Goal: Task Accomplishment & Management: Use online tool/utility

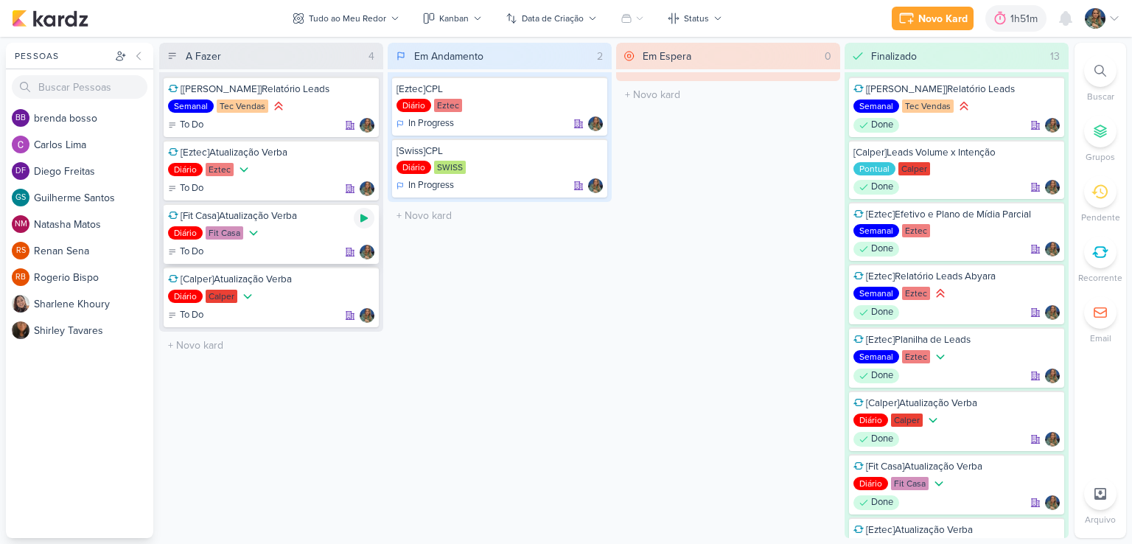
click at [365, 219] on icon at bounding box center [364, 218] width 12 height 12
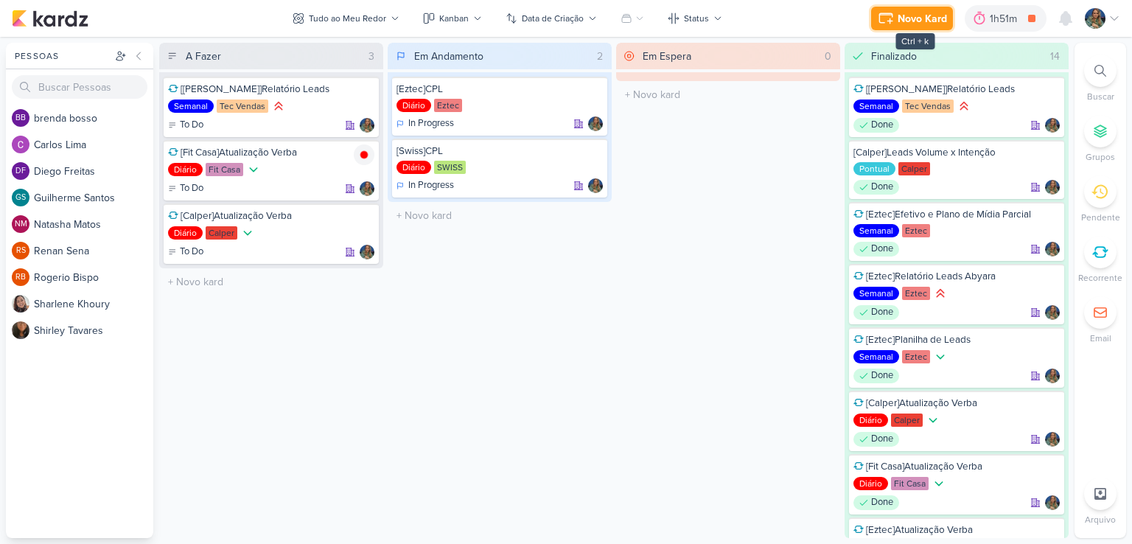
click at [887, 15] on icon at bounding box center [885, 15] width 13 height 0
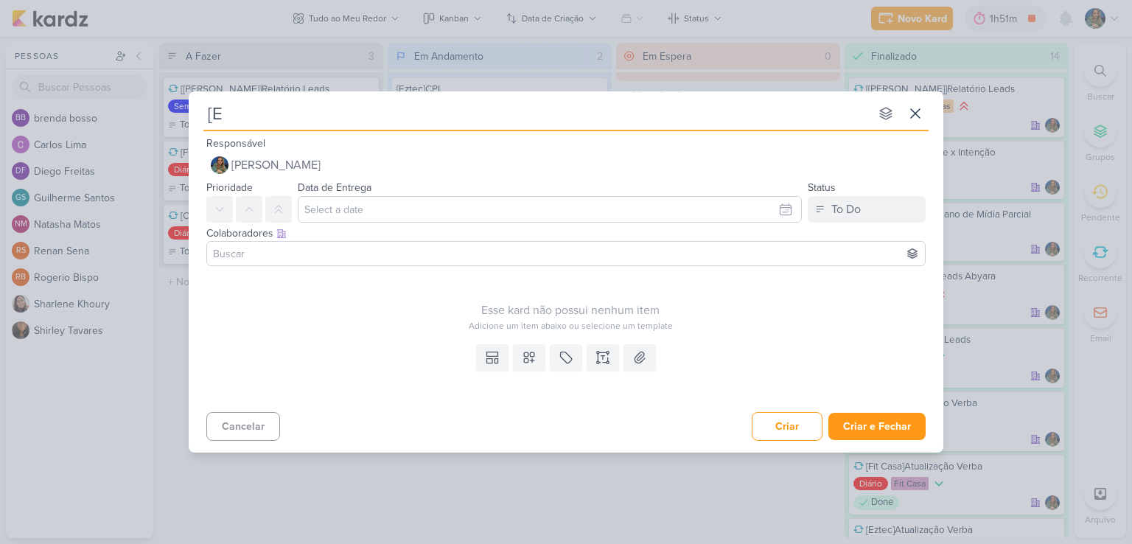
type input "[Ez"
type input "[Eztec]"
type input "[Eztec]Cr"
type input "[Eztec][GEOGRAPHIC_DATA] A"
type input "[Eztec][GEOGRAPHIC_DATA]"
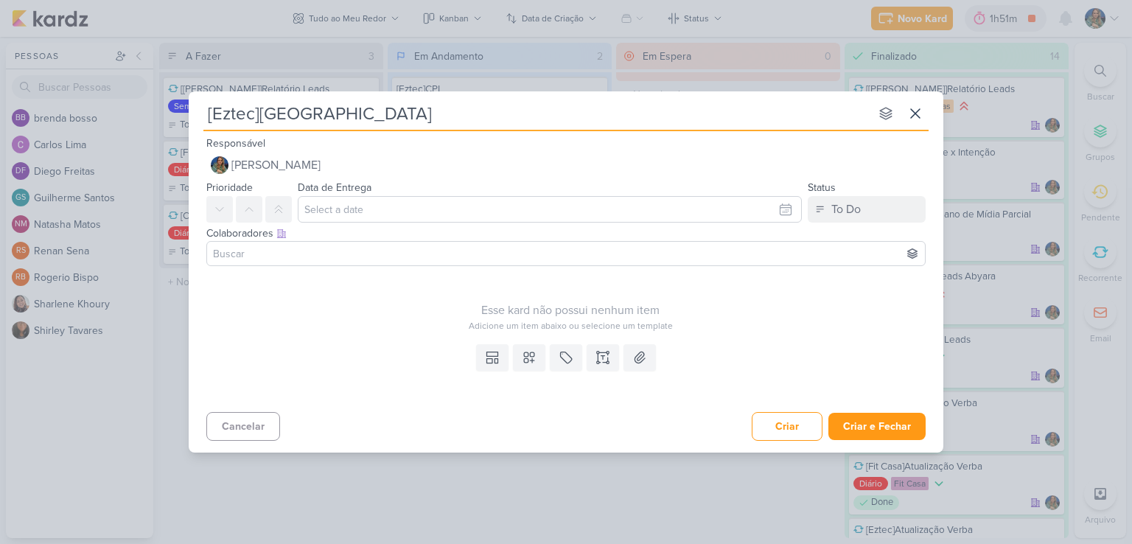
type input "[Eztec][GEOGRAPHIC_DATA]"
click at [523, 355] on icon at bounding box center [529, 357] width 15 height 15
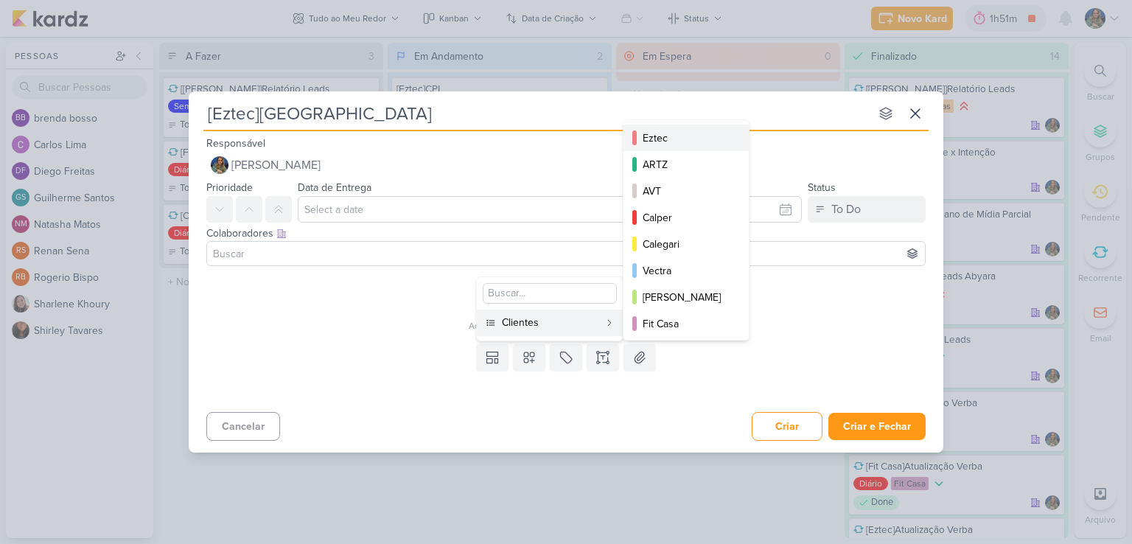
click at [666, 142] on div "Eztec" at bounding box center [687, 137] width 88 height 15
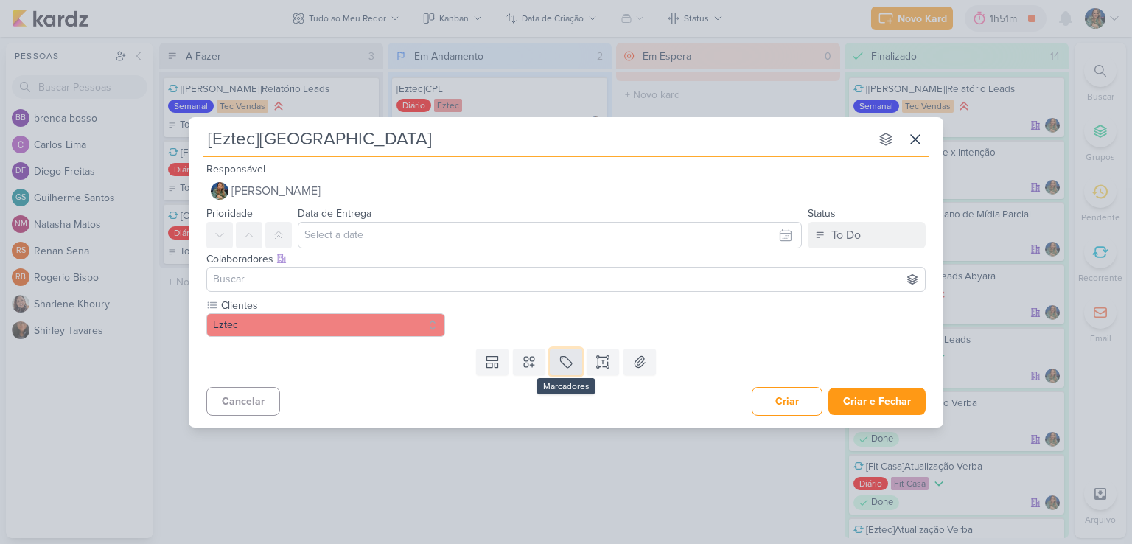
click at [555, 363] on button at bounding box center [566, 362] width 32 height 27
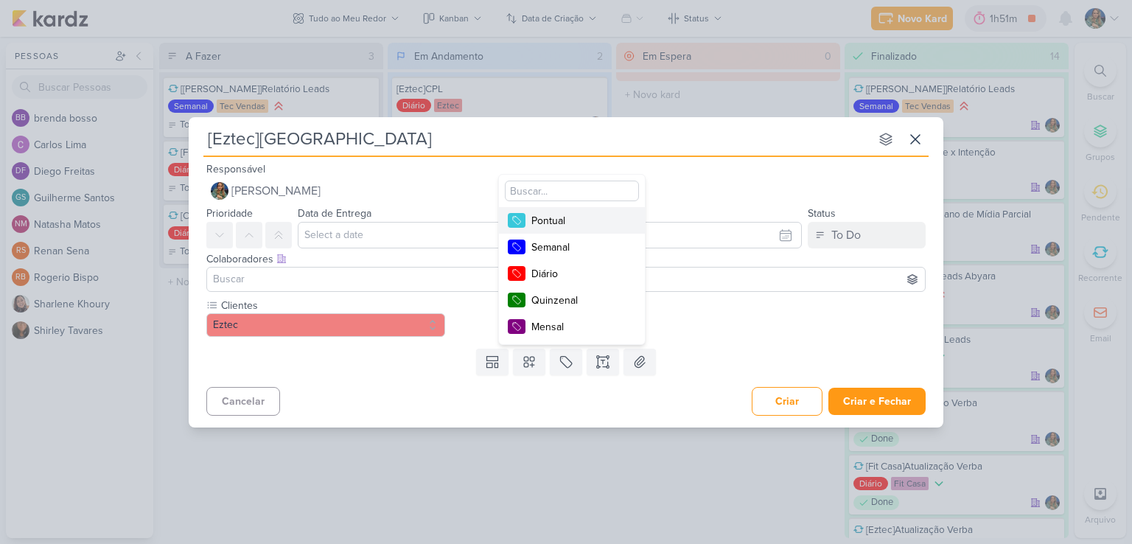
click at [554, 222] on div "Pontual" at bounding box center [579, 220] width 96 height 15
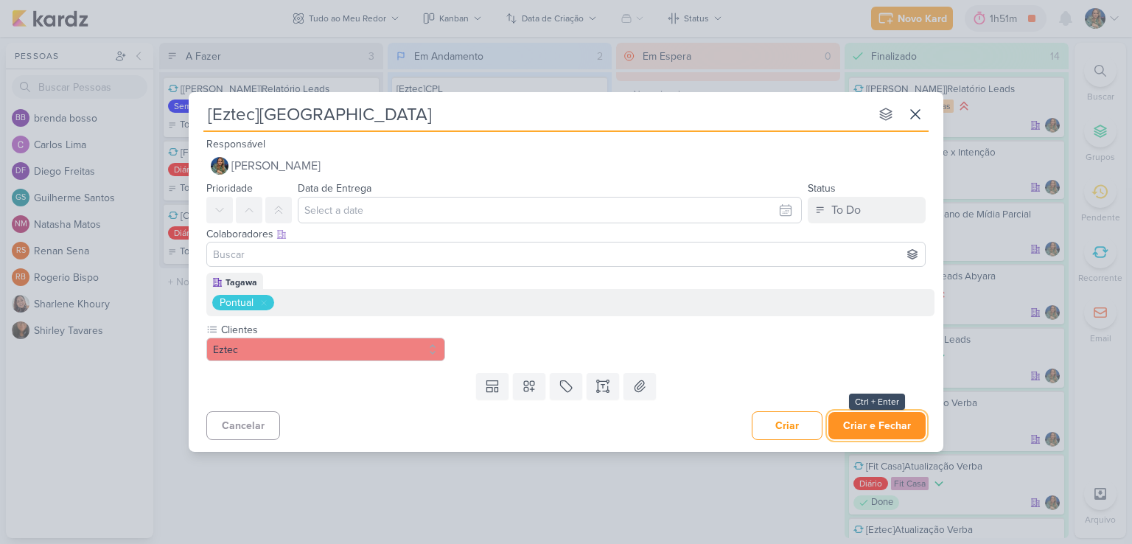
click at [839, 424] on button "Criar e Fechar" at bounding box center [876, 425] width 97 height 27
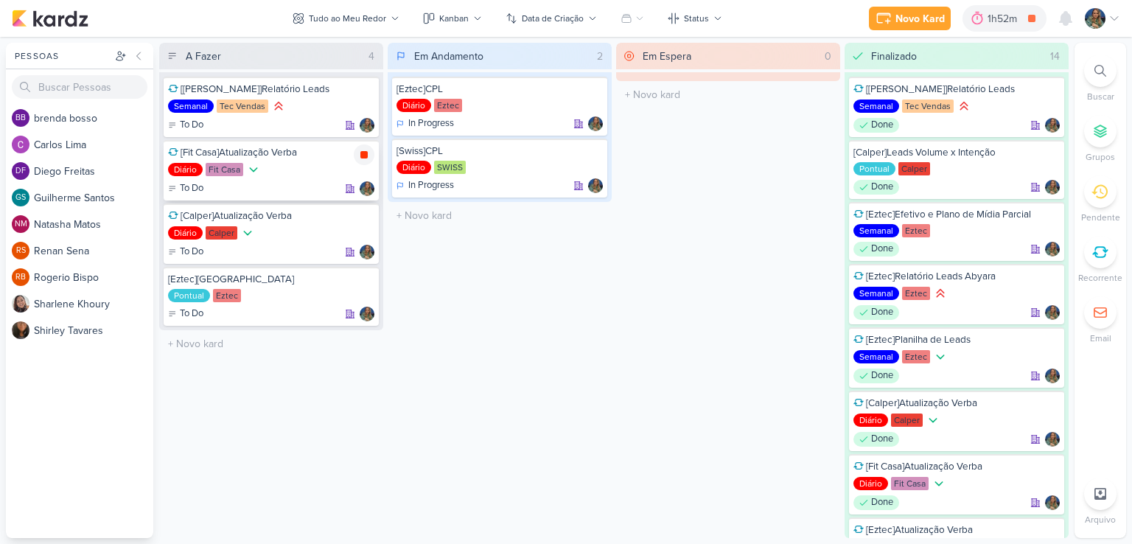
click at [363, 157] on icon at bounding box center [363, 154] width 7 height 7
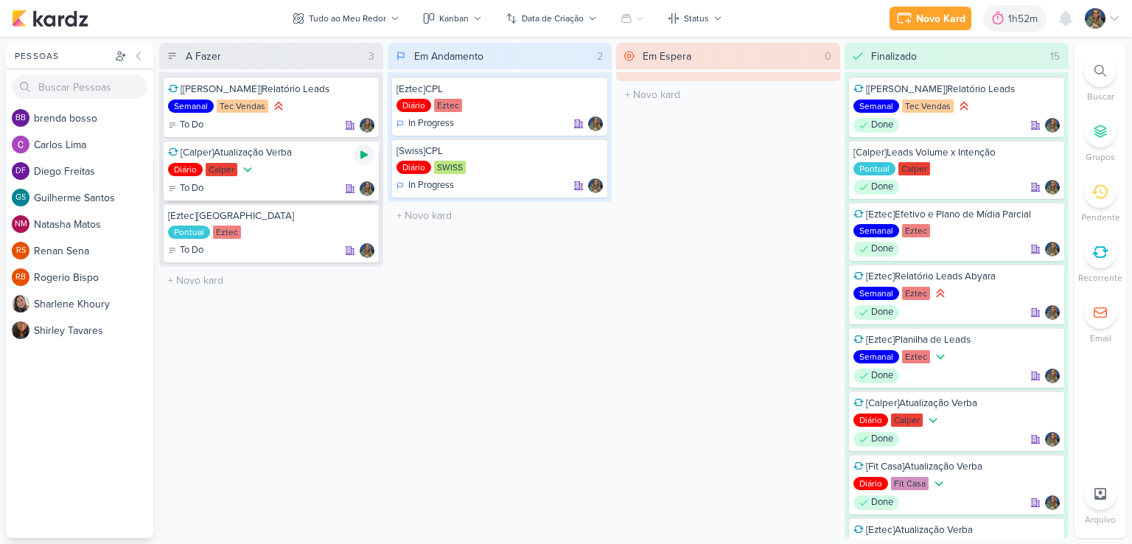
click at [360, 154] on icon at bounding box center [363, 155] width 7 height 8
drag, startPoint x: 370, startPoint y: 151, endPoint x: 357, endPoint y: 153, distance: 13.3
click at [369, 150] on div at bounding box center [364, 154] width 21 height 21
click at [367, 151] on icon at bounding box center [364, 155] width 12 height 12
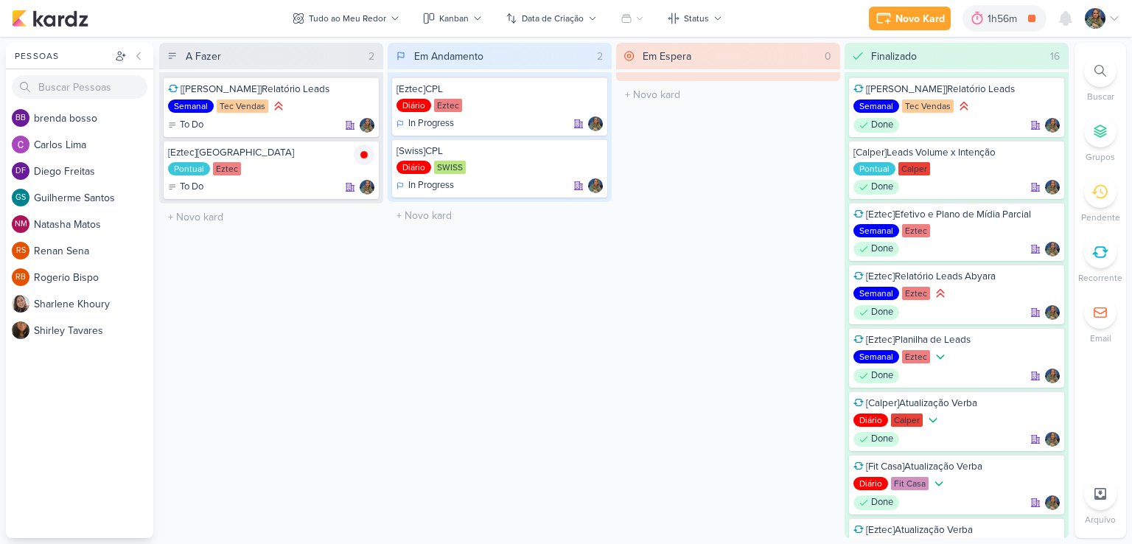
click at [346, 439] on div "A Fazer 2 [Tec Vendas]Relatório Leads Semanal Tec Vendas To Do" at bounding box center [271, 290] width 224 height 495
